Goal: Task Accomplishment & Management: Manage account settings

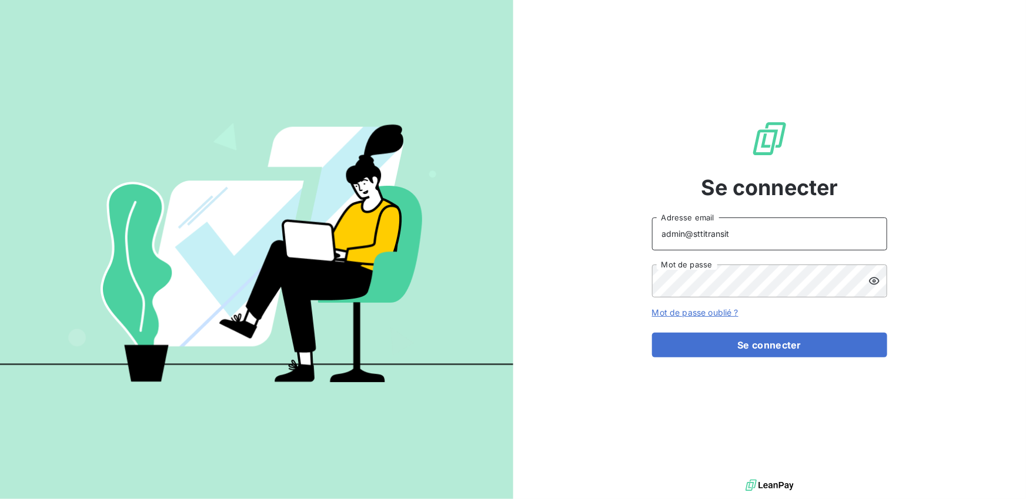
click at [736, 243] on input "admin@sttitransit" at bounding box center [769, 234] width 235 height 33
type input "admin@JV3"
click at [652, 333] on button "Se connecter" at bounding box center [769, 345] width 235 height 25
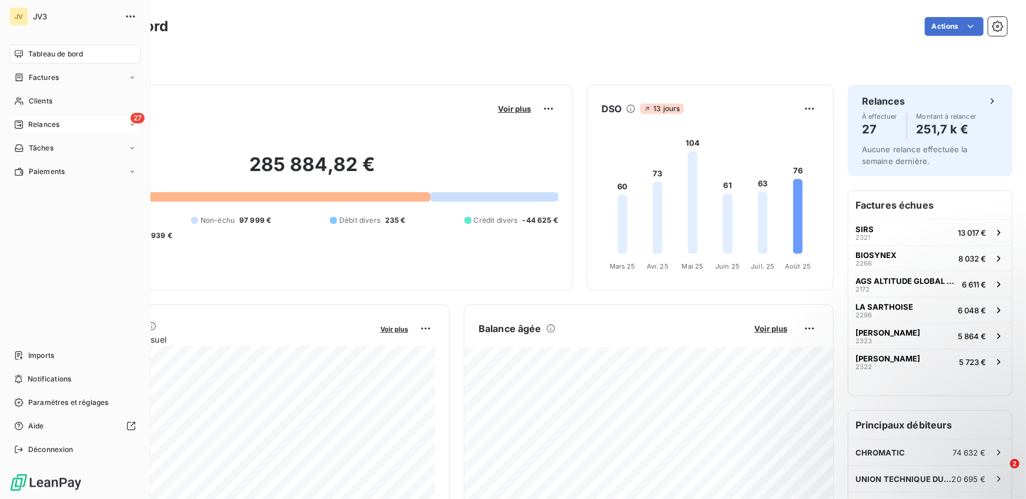
click at [25, 125] on div "Relances" at bounding box center [36, 124] width 45 height 11
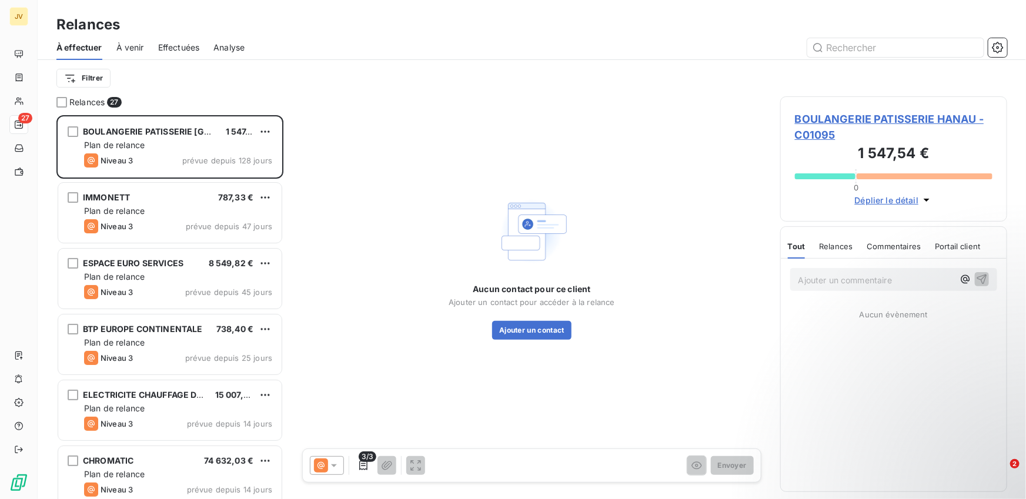
scroll to position [384, 227]
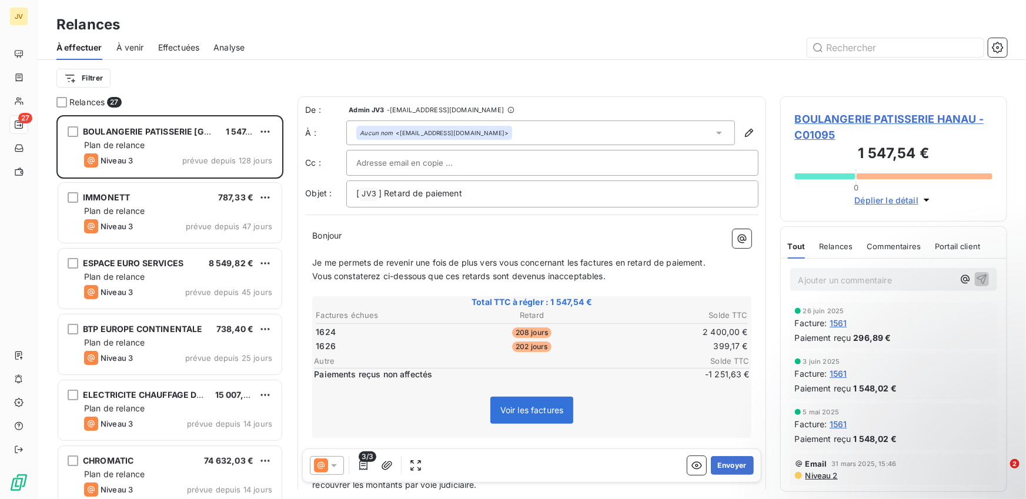
click at [175, 48] on span "Effectuées" at bounding box center [179, 48] width 42 height 12
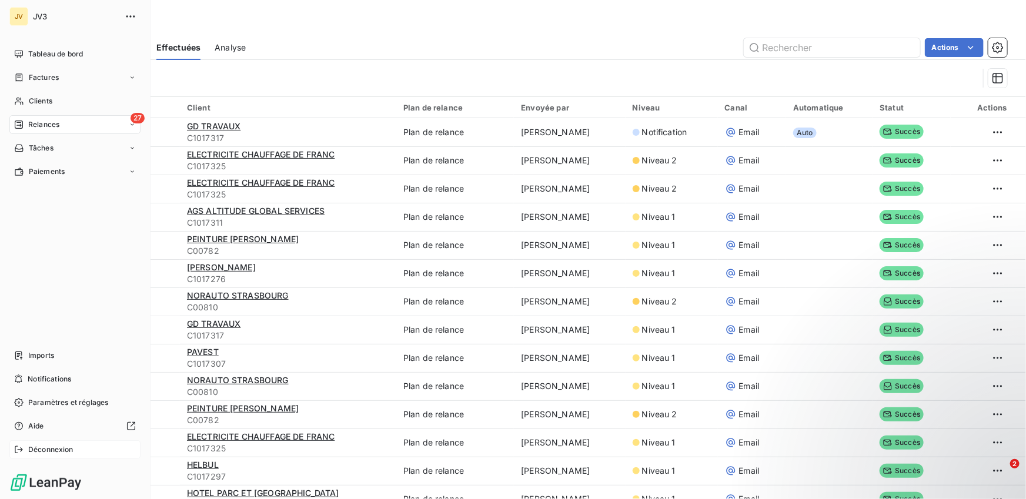
click at [24, 440] on div "Déconnexion" at bounding box center [74, 449] width 131 height 19
